Goal: Understand process/instructions: Learn how to perform a task or action

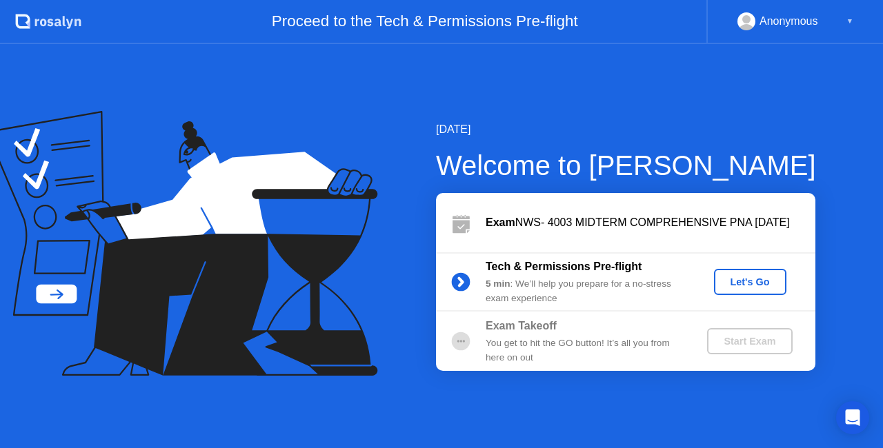
click at [724, 280] on div "Let's Go" at bounding box center [749, 282] width 61 height 11
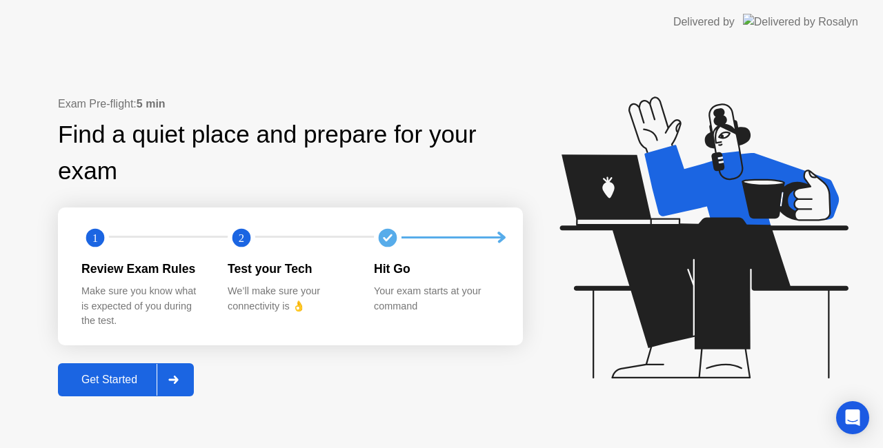
click at [122, 379] on div "Get Started" at bounding box center [109, 380] width 94 height 12
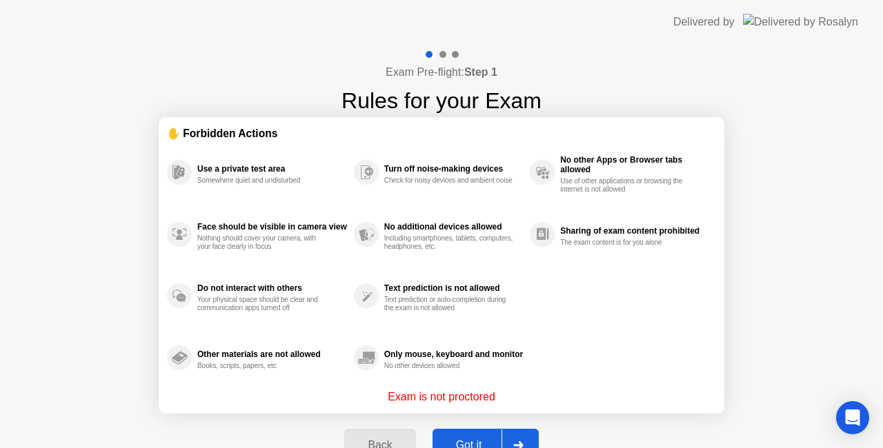
click at [477, 435] on button "Got it" at bounding box center [485, 445] width 106 height 33
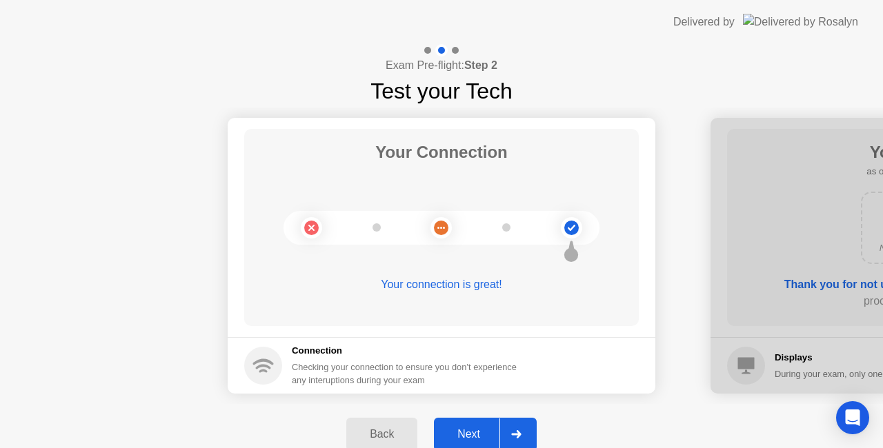
click at [472, 434] on div "Next" at bounding box center [468, 434] width 61 height 12
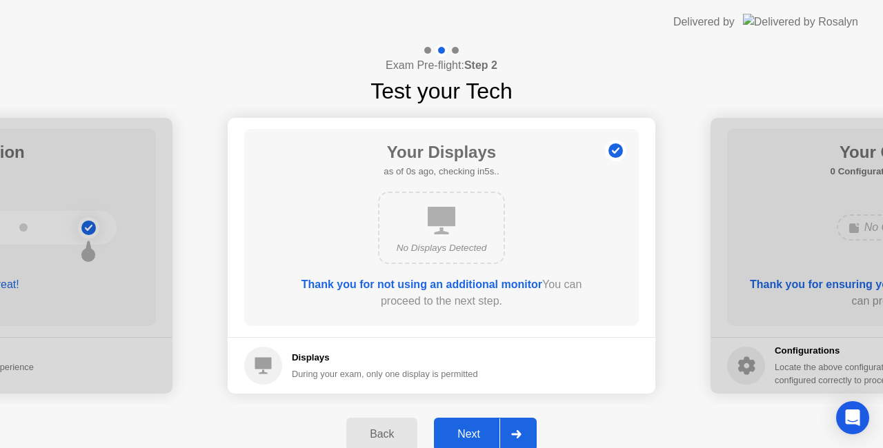
click at [472, 434] on div "Next" at bounding box center [468, 434] width 61 height 12
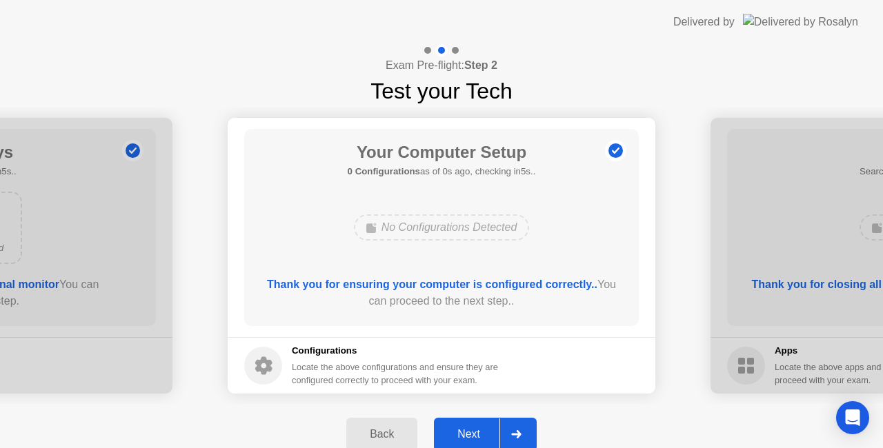
click at [472, 434] on div "Next" at bounding box center [468, 434] width 61 height 12
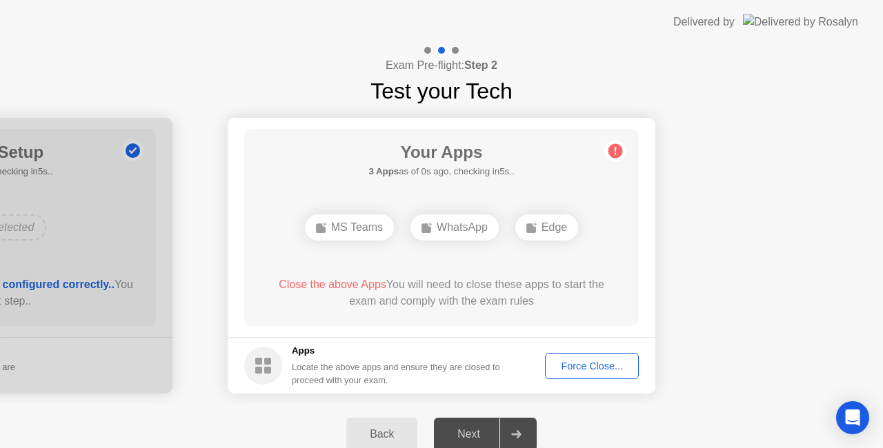
click at [472, 434] on div "Next" at bounding box center [468, 434] width 61 height 12
click at [575, 366] on div "Force Close..." at bounding box center [592, 366] width 84 height 11
